Goal: Information Seeking & Learning: Learn about a topic

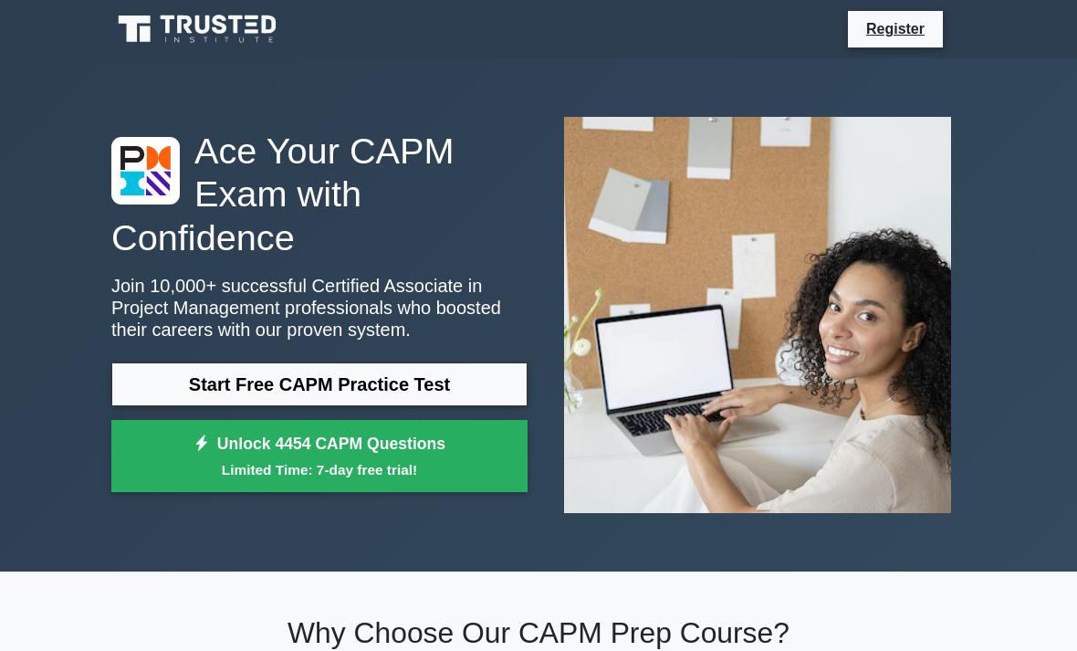
scroll to position [4, 0]
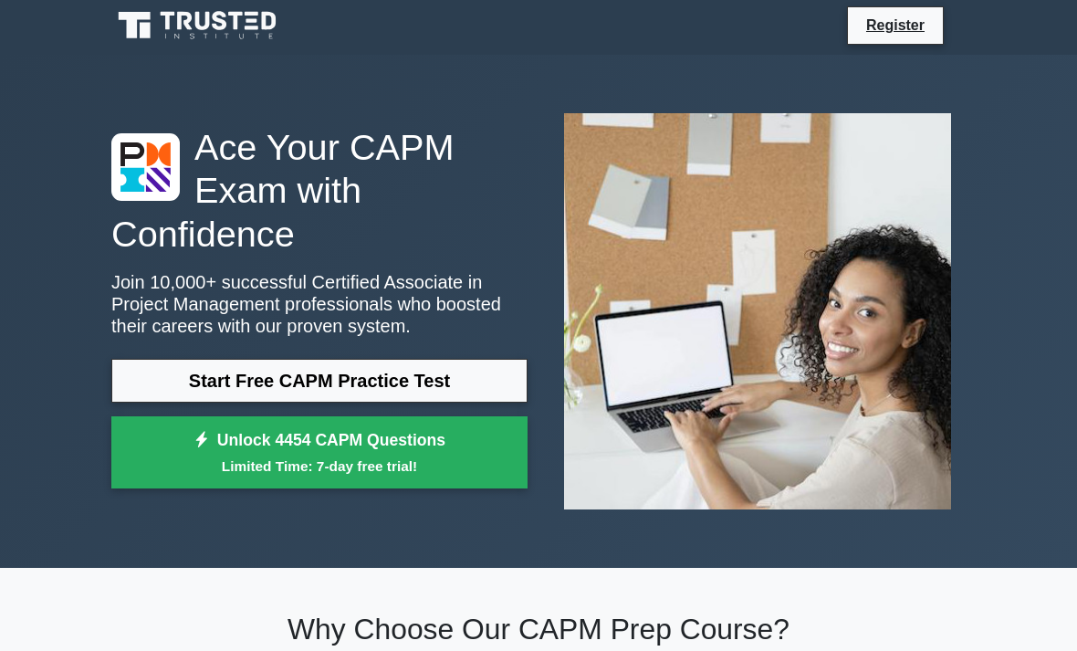
click at [497, 399] on link "Start Free CAPM Practice Test" at bounding box center [319, 381] width 416 height 44
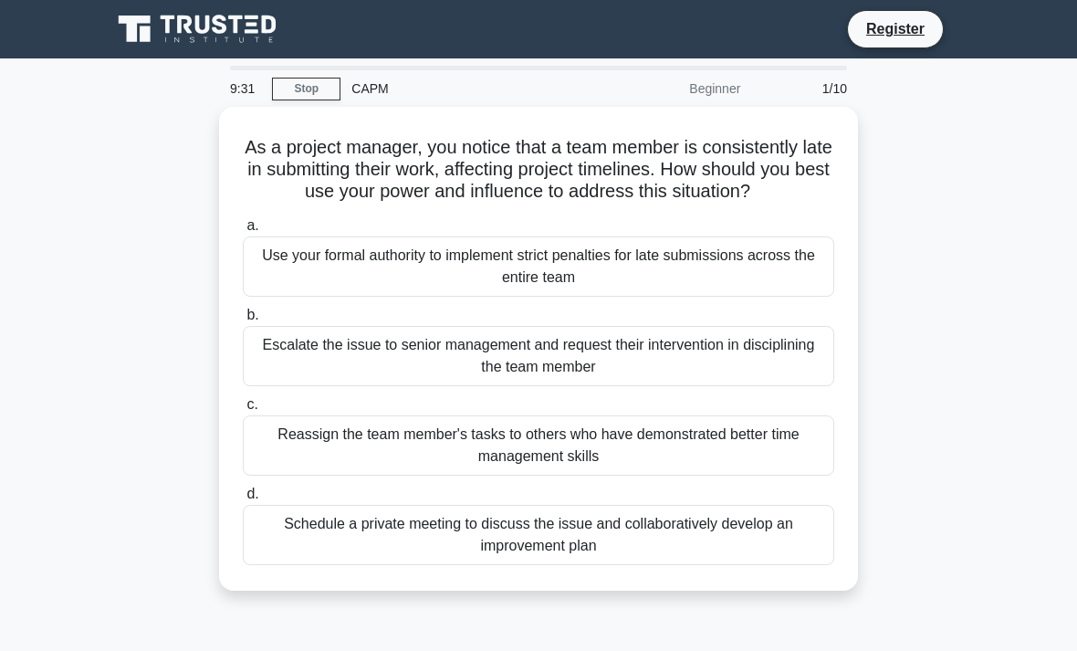
click at [694, 539] on div "Schedule a private meeting to discuss the issue and collaboratively develop an …" at bounding box center [538, 535] width 591 height 60
click at [243, 500] on input "d. Schedule a private meeting to discuss the issue and collaboratively develop …" at bounding box center [243, 494] width 0 height 12
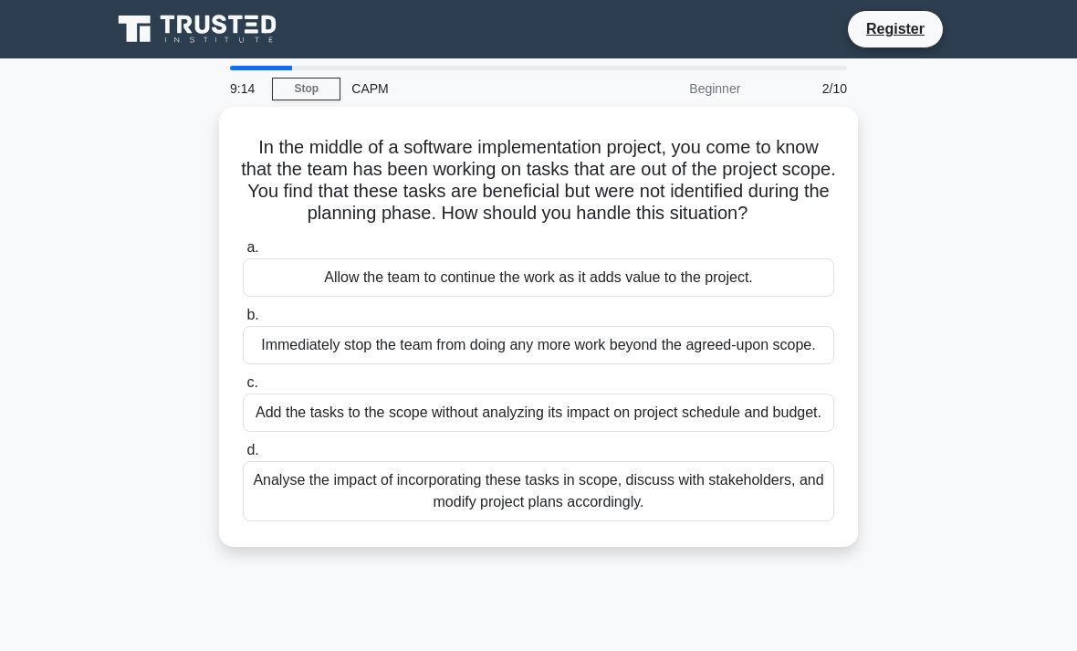
click at [612, 364] on div "Immediately stop the team from doing any more work beyond the agreed-upon scope." at bounding box center [538, 345] width 591 height 38
click at [243, 321] on input "b. Immediately stop the team from doing any more work beyond the agreed-upon sc…" at bounding box center [243, 315] width 0 height 12
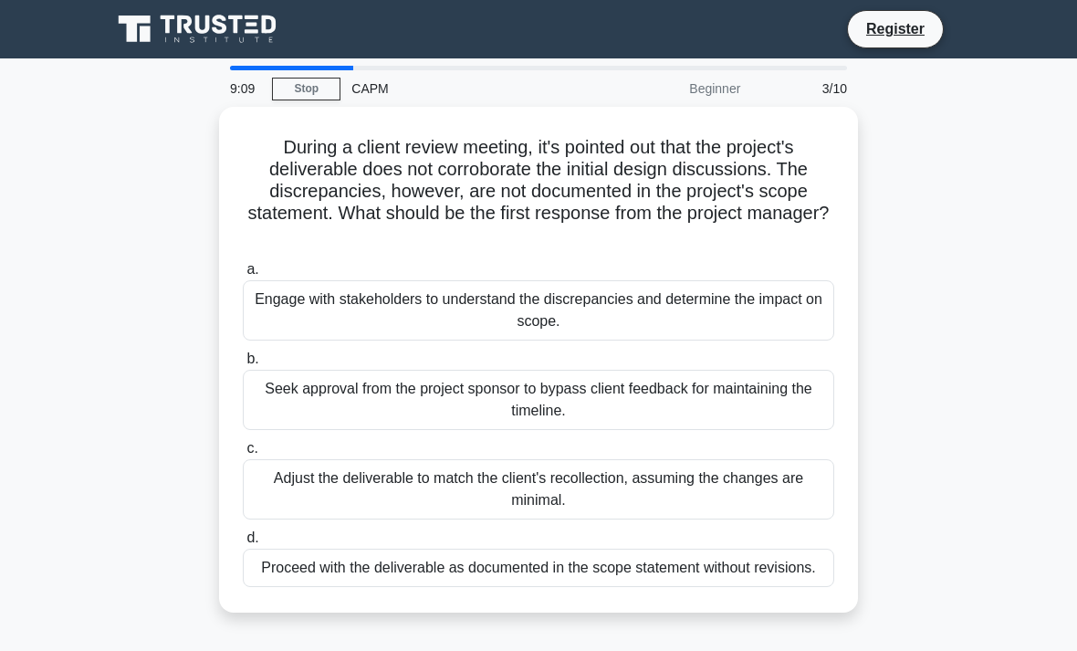
click at [905, 27] on link "Register" at bounding box center [895, 28] width 80 height 23
